Goal: Task Accomplishment & Management: Use online tool/utility

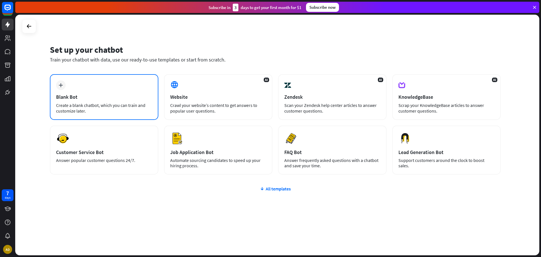
click at [96, 92] on div "plus Blank Bot Create a blank chatbot, which you can train and customize later." at bounding box center [104, 97] width 109 height 46
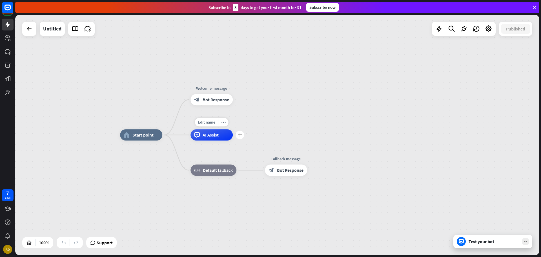
click at [209, 139] on div "AI Assist" at bounding box center [212, 134] width 42 height 11
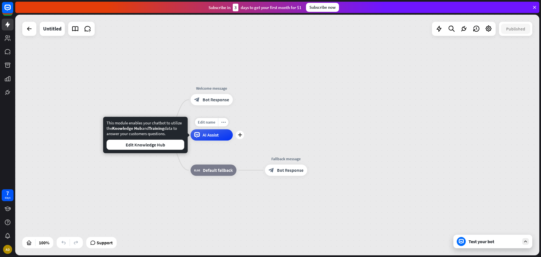
click at [216, 138] on div "AI Assist" at bounding box center [212, 134] width 42 height 11
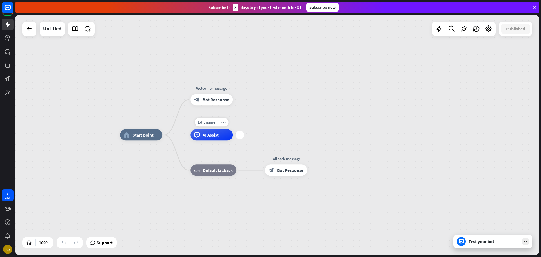
click at [242, 136] on div "plus" at bounding box center [240, 135] width 8 height 8
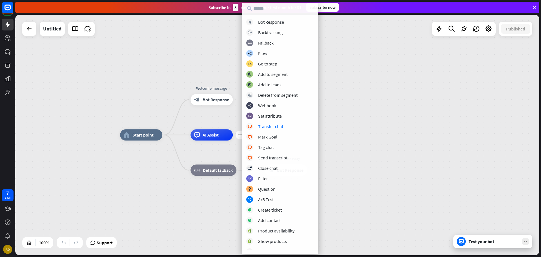
click at [340, 114] on div "home_2 Start point Welcome message block_bot_response Bot Response plus AI Assi…" at bounding box center [277, 135] width 524 height 240
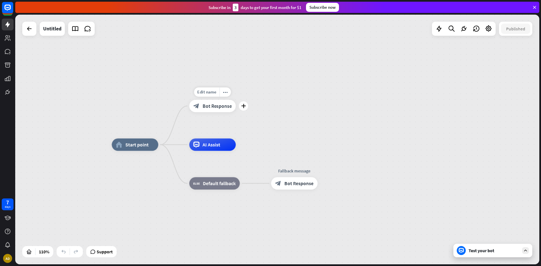
click at [219, 107] on span "Bot Response" at bounding box center [217, 106] width 29 height 6
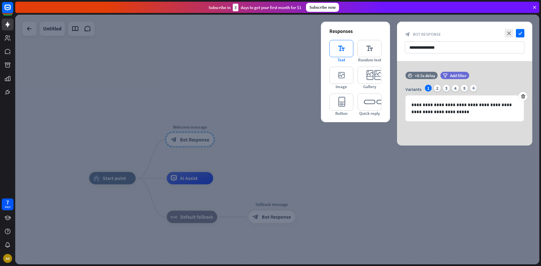
click at [348, 47] on icon "editor_text" at bounding box center [342, 48] width 24 height 17
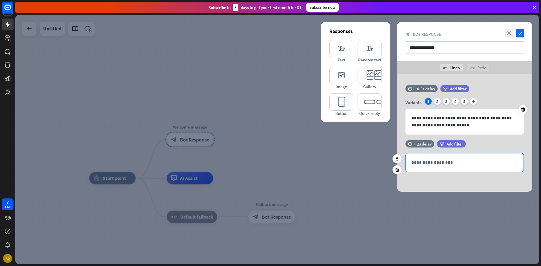
click at [425, 165] on p "**********" at bounding box center [465, 162] width 107 height 7
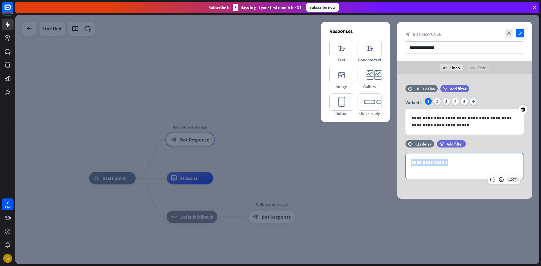
drag, startPoint x: 444, startPoint y: 163, endPoint x: 354, endPoint y: 150, distance: 91.5
click at [356, 150] on div "**********" at bounding box center [277, 140] width 524 height 250
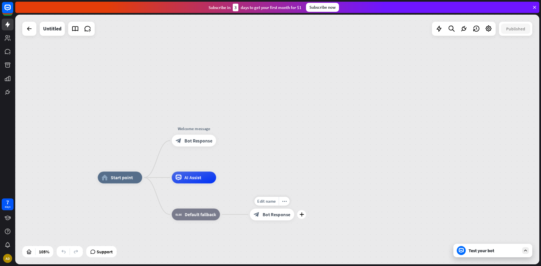
click at [273, 217] on span "Bot Response" at bounding box center [277, 215] width 28 height 6
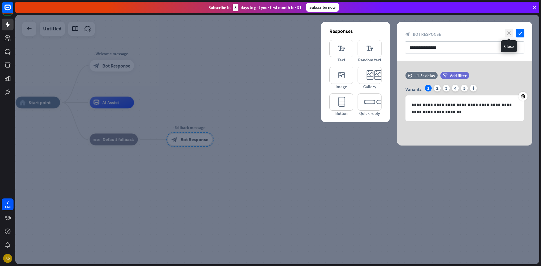
click at [509, 32] on icon "close" at bounding box center [509, 33] width 8 height 8
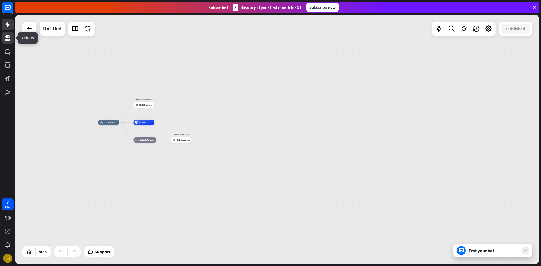
click at [6, 39] on icon at bounding box center [8, 38] width 6 height 6
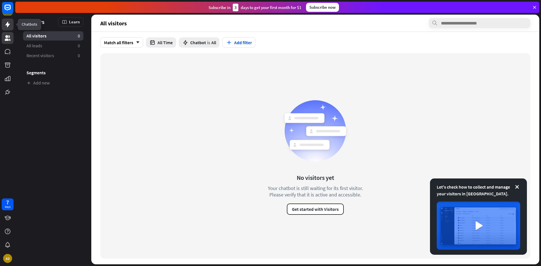
click at [5, 24] on icon at bounding box center [7, 24] width 7 height 7
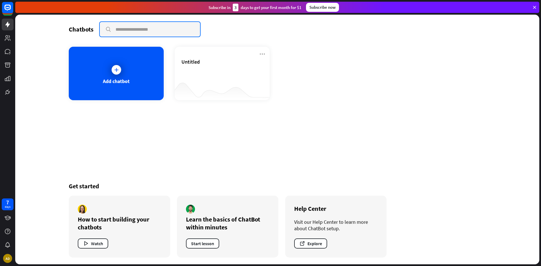
click at [128, 30] on input "text" at bounding box center [150, 29] width 100 height 15
type input "*"
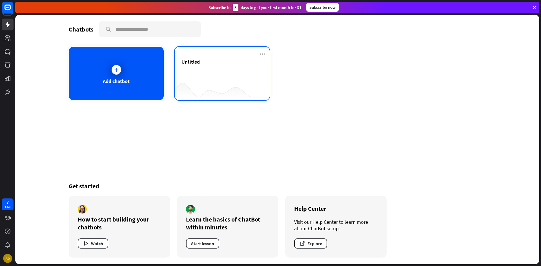
click at [193, 56] on div "Untitled" at bounding box center [222, 74] width 95 height 54
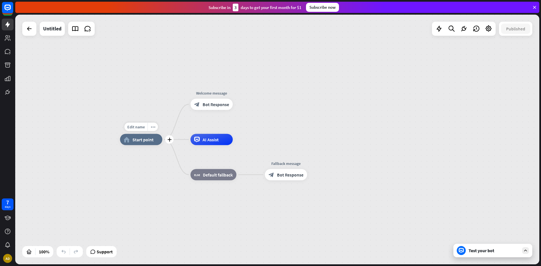
click at [153, 143] on div "home_2 Start point" at bounding box center [141, 139] width 42 height 11
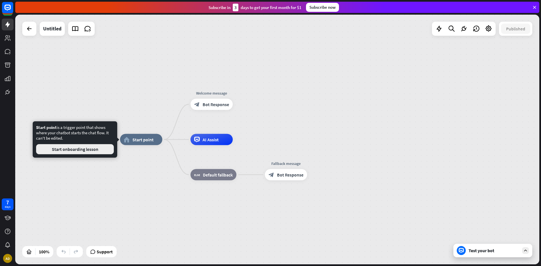
click at [95, 149] on button "Start onboarding lesson" at bounding box center [75, 149] width 78 height 10
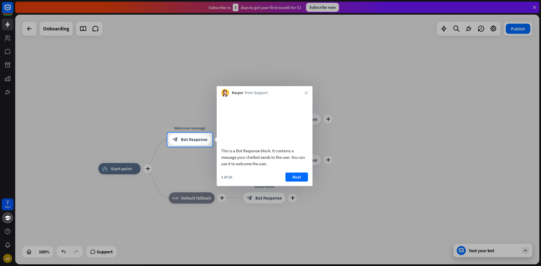
click at [451, 26] on div at bounding box center [270, 66] width 541 height 133
click at [456, 27] on div at bounding box center [270, 66] width 541 height 133
click at [306, 91] on icon "close" at bounding box center [306, 92] width 3 height 3
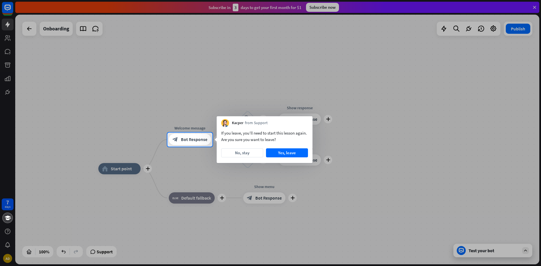
click at [454, 26] on div at bounding box center [270, 66] width 541 height 133
click at [535, 6] on div at bounding box center [270, 66] width 541 height 133
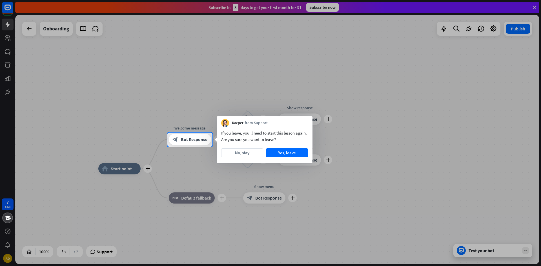
click at [192, 22] on div at bounding box center [270, 66] width 541 height 133
click at [101, 253] on div at bounding box center [270, 207] width 541 height 120
click at [490, 253] on div at bounding box center [270, 207] width 541 height 120
click at [487, 249] on div at bounding box center [270, 207] width 541 height 120
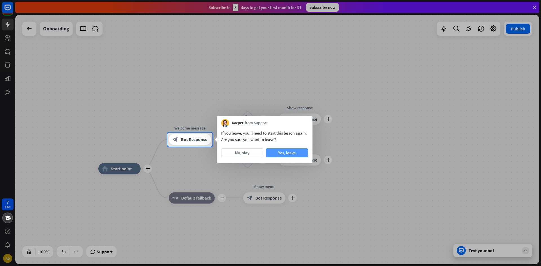
click at [282, 152] on button "Yes, leave" at bounding box center [287, 153] width 42 height 9
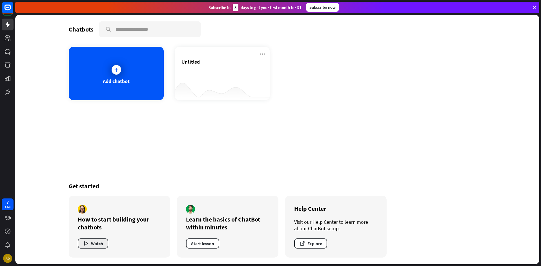
click at [100, 246] on button "Watch" at bounding box center [93, 244] width 30 height 10
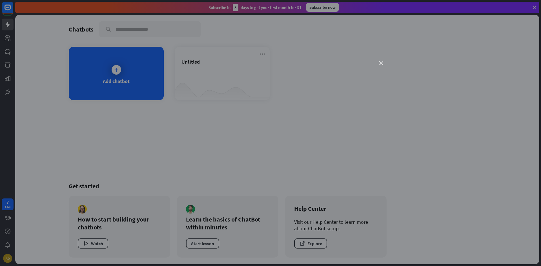
click at [382, 63] on icon "close" at bounding box center [381, 63] width 4 height 4
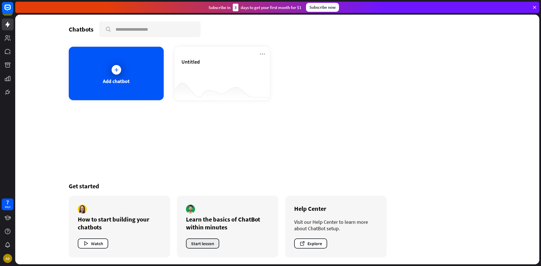
click at [209, 244] on button "Start lesson" at bounding box center [202, 244] width 33 height 10
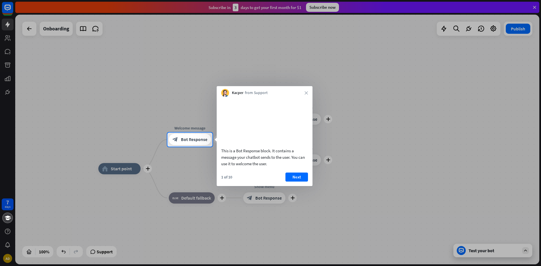
click at [535, 8] on div at bounding box center [270, 66] width 541 height 133
click at [290, 182] on button "Next" at bounding box center [297, 177] width 23 height 9
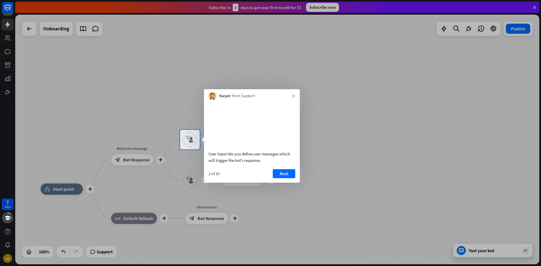
click at [282, 178] on button "Next" at bounding box center [284, 173] width 23 height 9
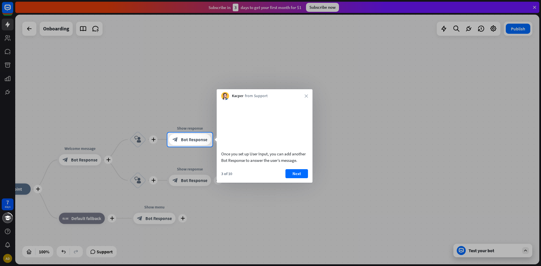
click at [307, 178] on button "Next" at bounding box center [297, 173] width 23 height 9
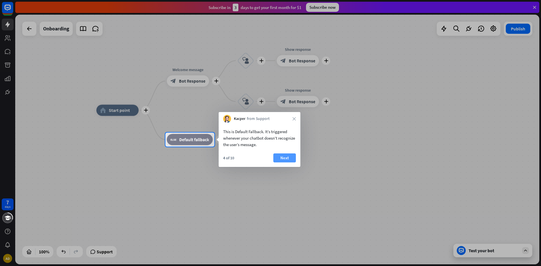
click at [286, 155] on button "Next" at bounding box center [284, 158] width 23 height 9
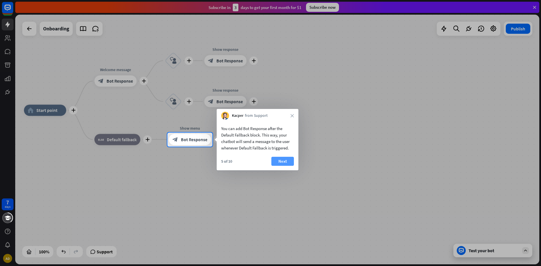
click at [286, 160] on button "Next" at bounding box center [282, 161] width 23 height 9
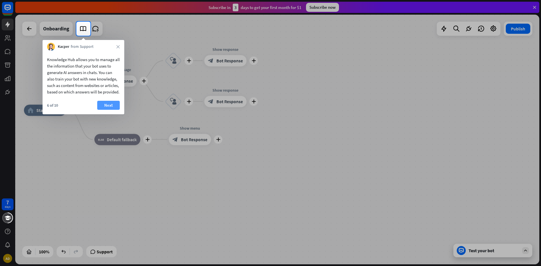
click at [111, 110] on button "Next" at bounding box center [108, 105] width 23 height 9
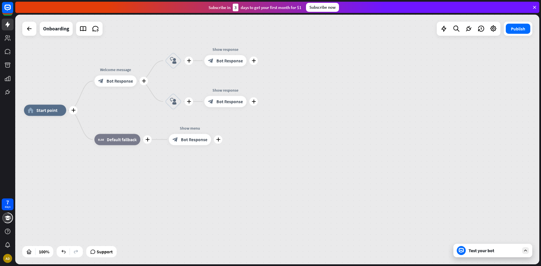
click at [111, 114] on div "plus home_2 Start point plus Welcome message block_bot_response Bot Response pl…" at bounding box center [286, 236] width 524 height 250
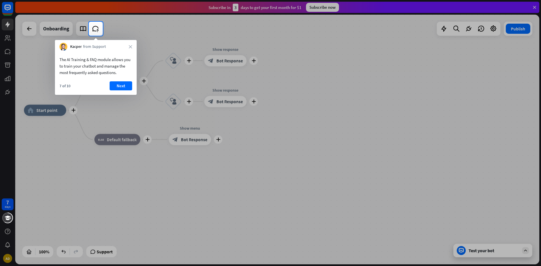
click at [134, 48] on div "Kacper from Support close" at bounding box center [96, 45] width 82 height 11
click at [132, 45] on div "Kacper from Support close" at bounding box center [96, 45] width 82 height 11
click at [87, 32] on div at bounding box center [44, 29] width 89 height 14
click at [94, 28] on icon at bounding box center [95, 28] width 7 height 7
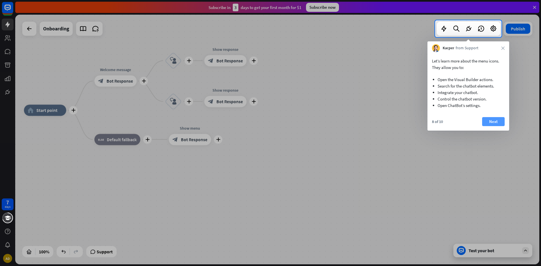
click at [487, 120] on button "Next" at bounding box center [493, 121] width 23 height 9
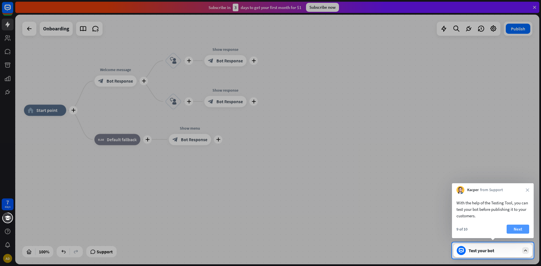
click at [511, 229] on button "Next" at bounding box center [518, 229] width 23 height 9
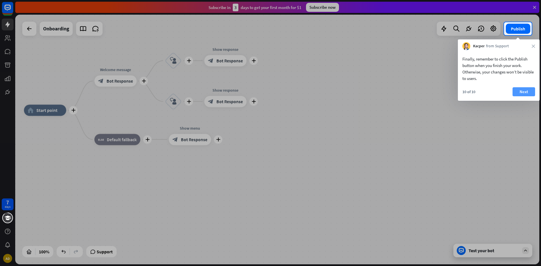
click at [520, 91] on button "Next" at bounding box center [524, 91] width 23 height 9
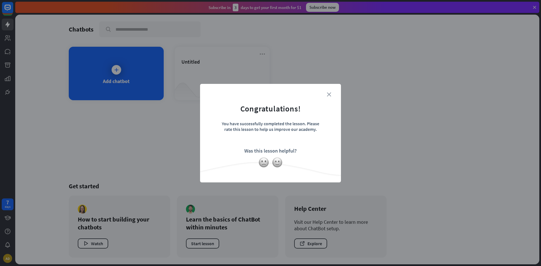
click at [330, 94] on icon "close" at bounding box center [329, 94] width 4 height 4
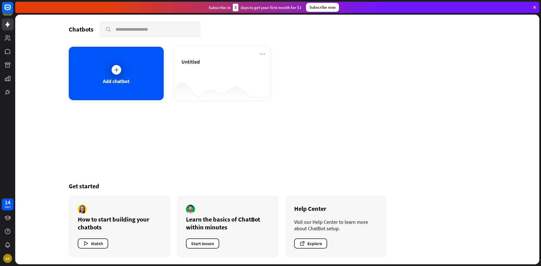
click at [534, 6] on icon at bounding box center [534, 7] width 5 height 5
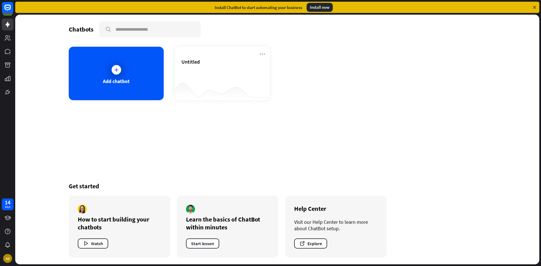
click at [317, 9] on div "Install now" at bounding box center [320, 7] width 26 height 9
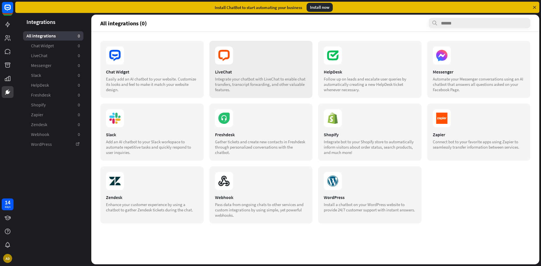
click at [222, 63] on icon at bounding box center [224, 56] width 18 height 18
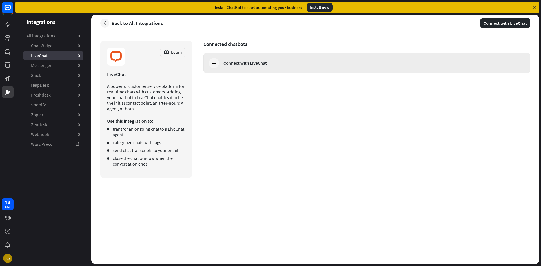
click at [246, 65] on div "Connect with LiveChat" at bounding box center [245, 63] width 43 height 6
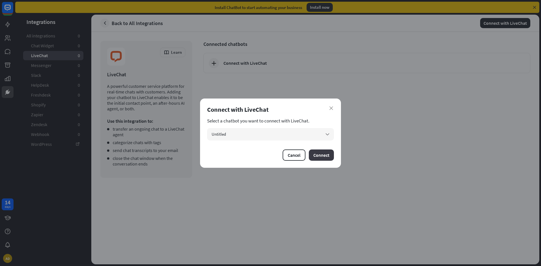
click at [314, 157] on button "Connect" at bounding box center [321, 155] width 25 height 11
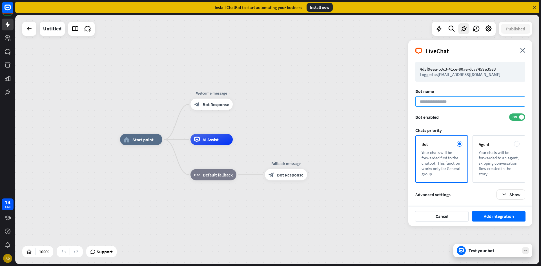
click at [429, 102] on input at bounding box center [471, 101] width 110 height 10
type input "********"
click at [472, 211] on button "Add integration" at bounding box center [499, 216] width 54 height 10
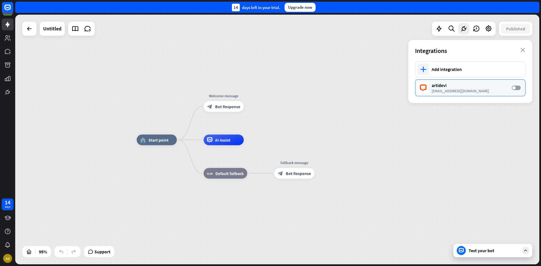
click at [513, 89] on span at bounding box center [514, 87] width 3 height 3
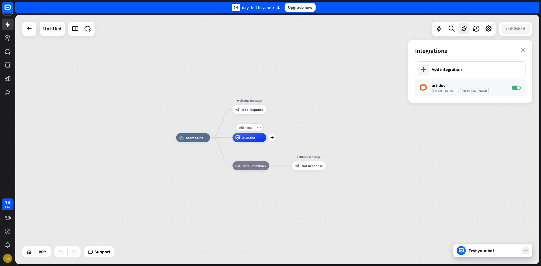
click at [255, 140] on div "AI Assist" at bounding box center [250, 137] width 34 height 9
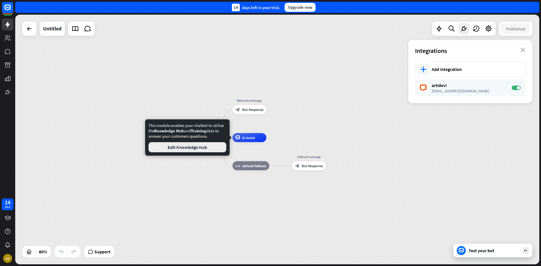
click at [217, 147] on button "Edit Knowledge Hub" at bounding box center [188, 147] width 78 height 10
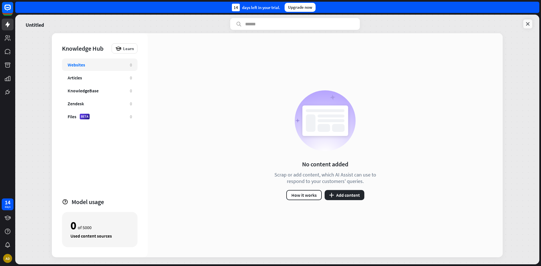
click at [526, 23] on icon at bounding box center [528, 24] width 6 height 6
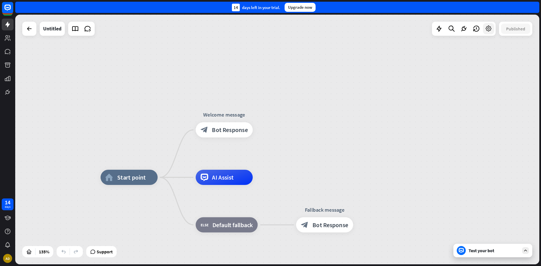
click at [489, 28] on icon at bounding box center [488, 28] width 7 height 7
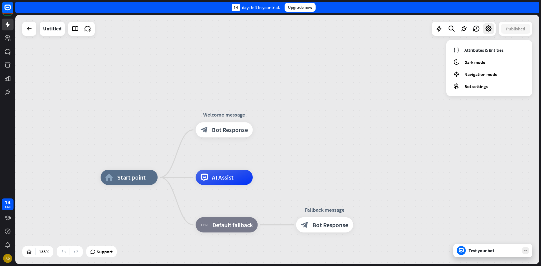
click at [381, 61] on div "home_2 Start point Welcome message block_bot_response Bot Response AI Assist bl…" at bounding box center [277, 140] width 524 height 250
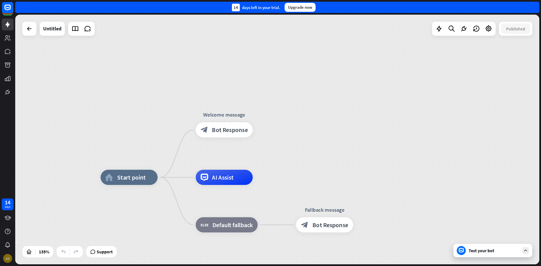
click at [9, 257] on div "AD" at bounding box center [7, 258] width 9 height 9
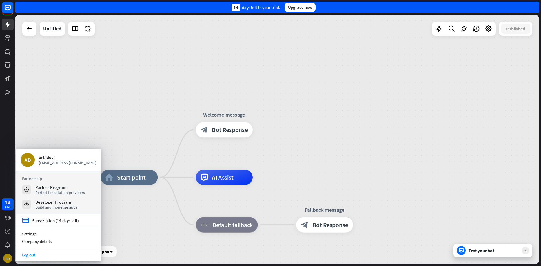
click at [30, 257] on link "Log out" at bounding box center [58, 255] width 85 height 8
